Goal: Task Accomplishment & Management: Use online tool/utility

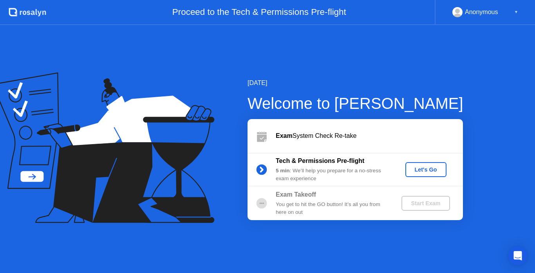
click at [431, 173] on div "Let's Go" at bounding box center [425, 169] width 35 height 6
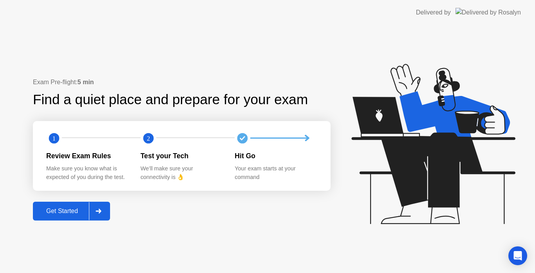
click at [67, 205] on button "Get Started" at bounding box center [71, 211] width 77 height 19
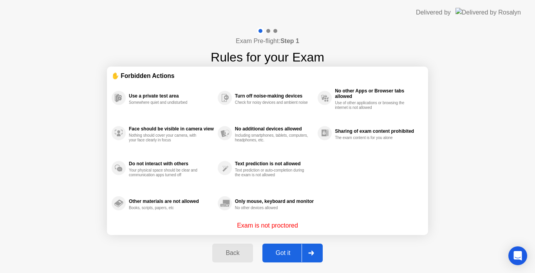
click at [290, 254] on div "Got it" at bounding box center [283, 252] width 37 height 7
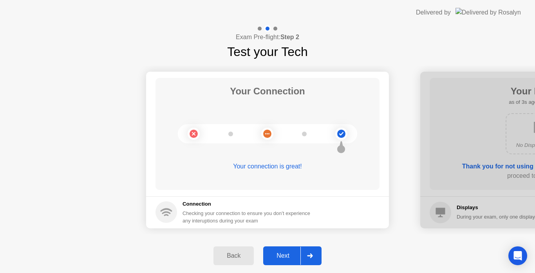
click at [290, 254] on div "Next" at bounding box center [282, 255] width 35 height 7
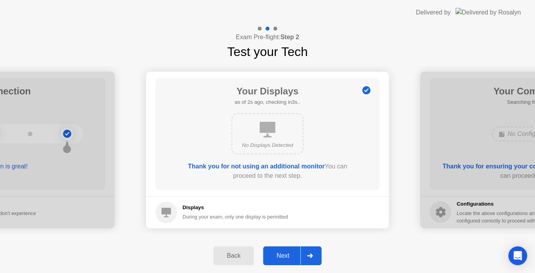
click at [290, 254] on div "Next" at bounding box center [282, 255] width 35 height 7
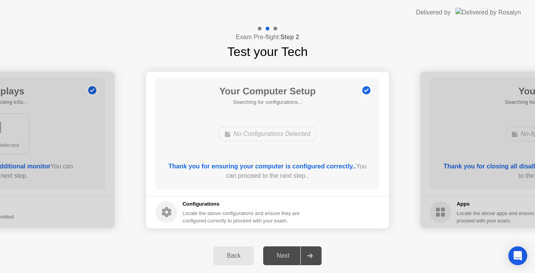
click at [290, 254] on div "Next" at bounding box center [282, 255] width 35 height 7
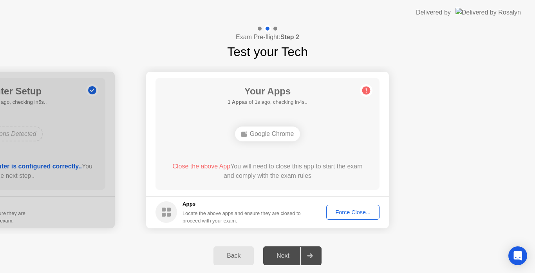
click at [349, 215] on div "Force Close..." at bounding box center [353, 212] width 48 height 6
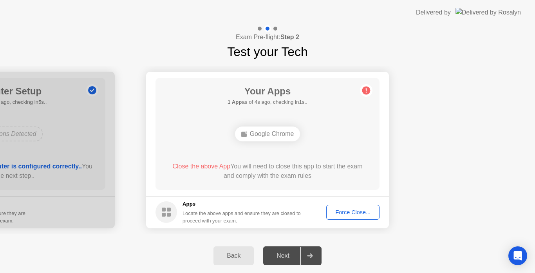
click at [352, 211] on div "Force Close..." at bounding box center [353, 212] width 48 height 6
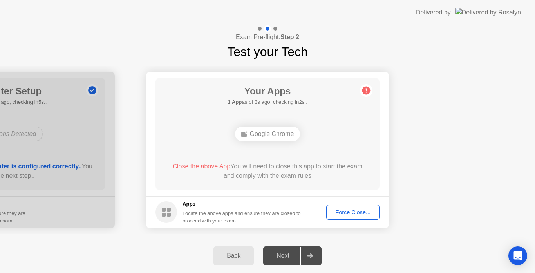
click at [314, 259] on div at bounding box center [309, 256] width 19 height 18
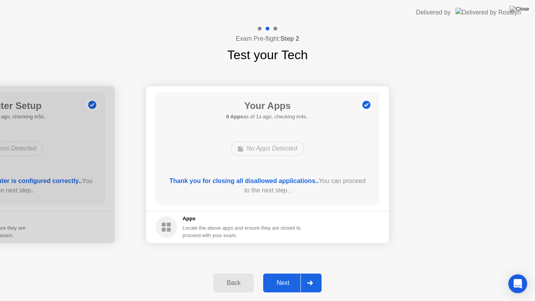
click at [283, 272] on div "Next" at bounding box center [282, 282] width 35 height 7
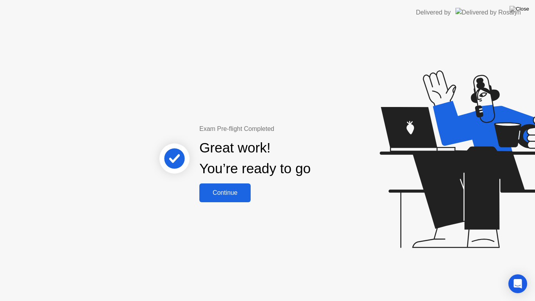
click at [233, 184] on div "Exam Pre-flight Completed Great work! You’re ready to go Continue" at bounding box center [255, 163] width 211 height 78
click at [233, 184] on button "Continue" at bounding box center [224, 192] width 51 height 19
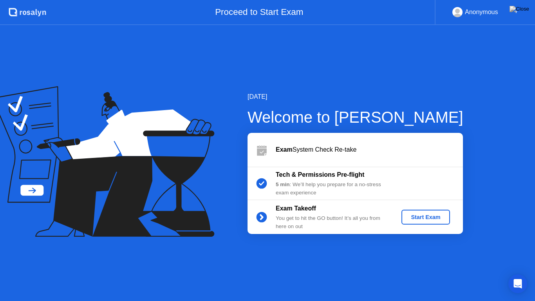
click at [431, 220] on div "Start Exam" at bounding box center [425, 217] width 42 height 6
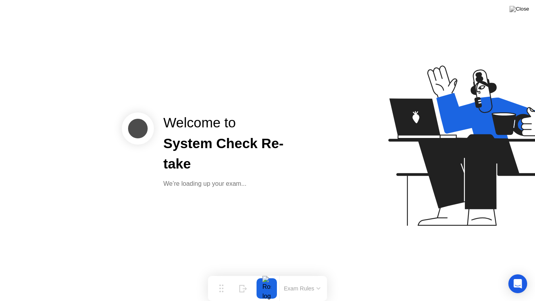
click at [316, 226] on div "Welcome to System Check Re-take We’re loading up your exam..." at bounding box center [267, 150] width 535 height 301
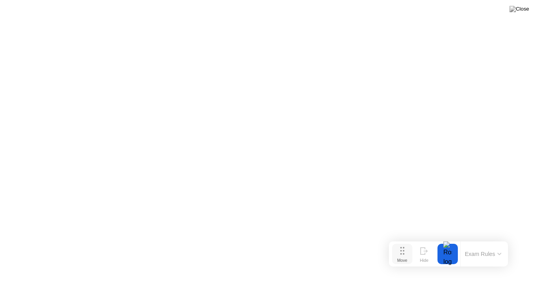
drag, startPoint x: 229, startPoint y: 291, endPoint x: 411, endPoint y: 256, distance: 184.6
click at [411, 256] on button "Move" at bounding box center [402, 253] width 20 height 20
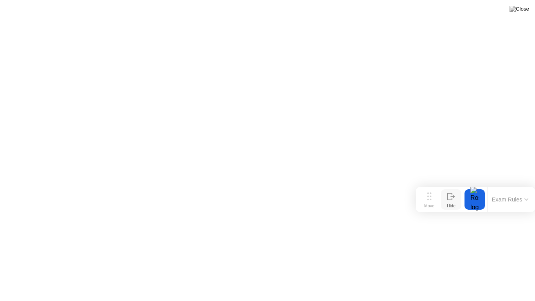
drag, startPoint x: 404, startPoint y: 257, endPoint x: 459, endPoint y: 204, distance: 75.9
click at [459, 204] on div "Move Hide" at bounding box center [440, 199] width 44 height 20
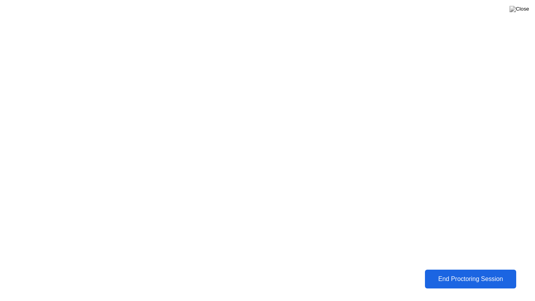
click at [456, 272] on button "End Proctoring Session" at bounding box center [470, 278] width 91 height 19
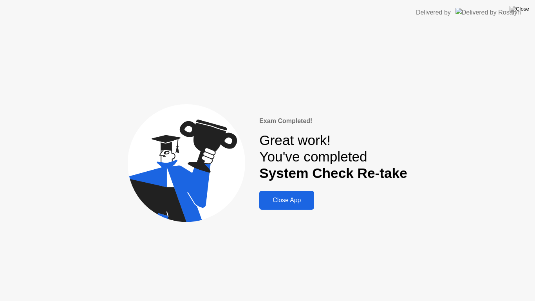
click at [305, 198] on div "Close App" at bounding box center [286, 200] width 50 height 7
